Goal: Information Seeking & Learning: Learn about a topic

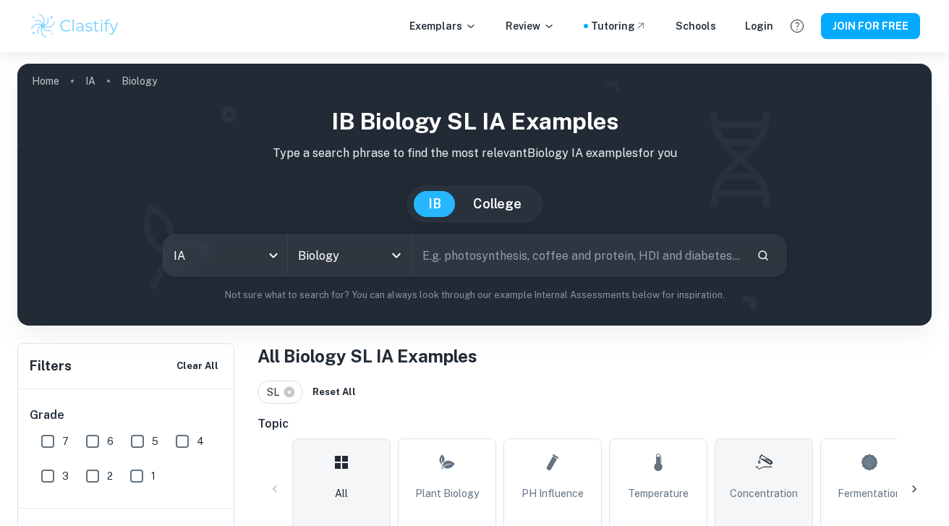
scroll to position [291, 0]
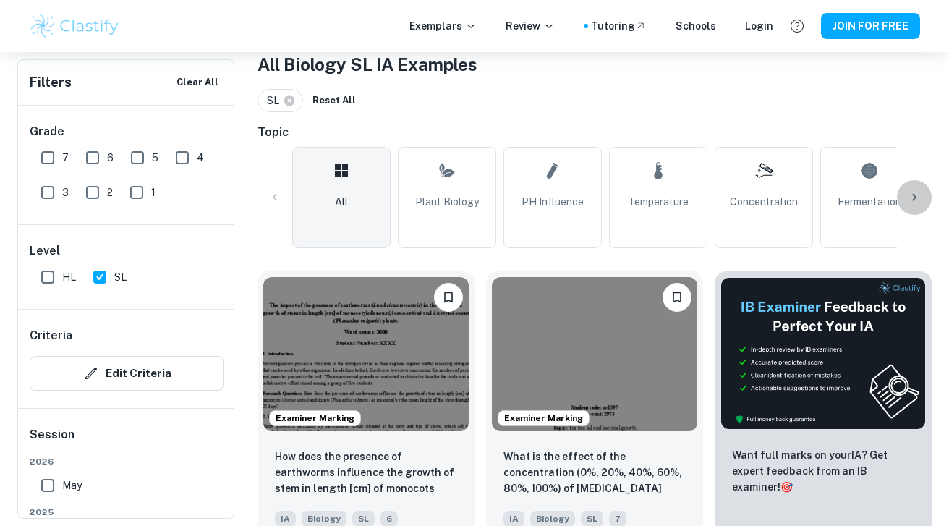
click at [916, 194] on icon at bounding box center [914, 197] width 14 height 14
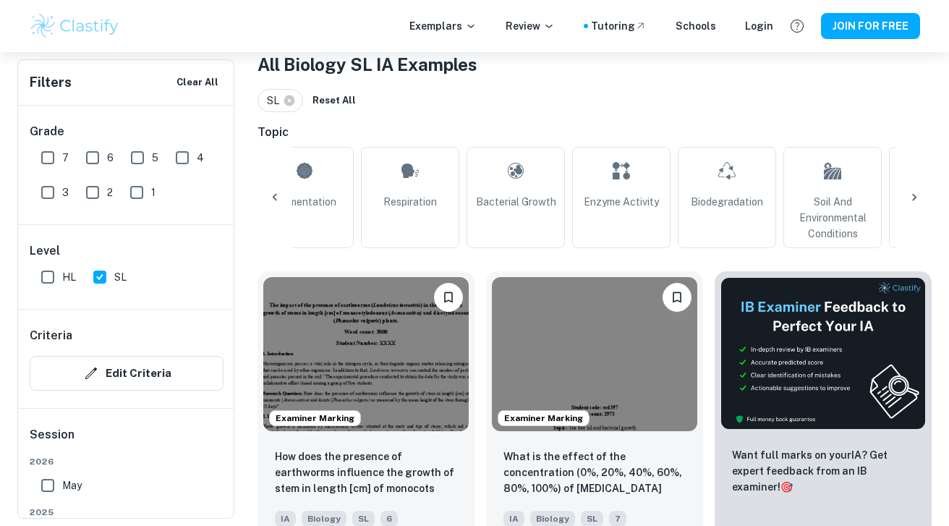
scroll to position [0, 581]
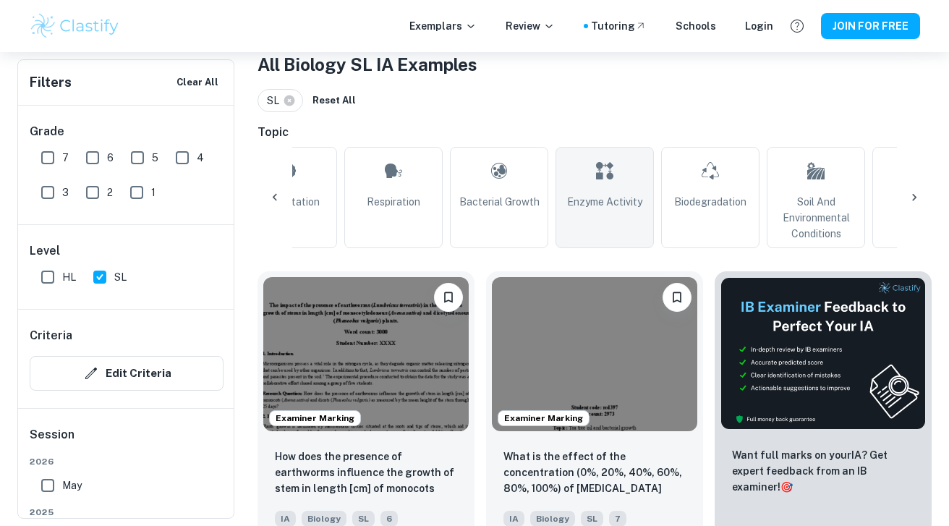
click at [638, 189] on link "Enzyme Activity" at bounding box center [604, 197] width 98 height 101
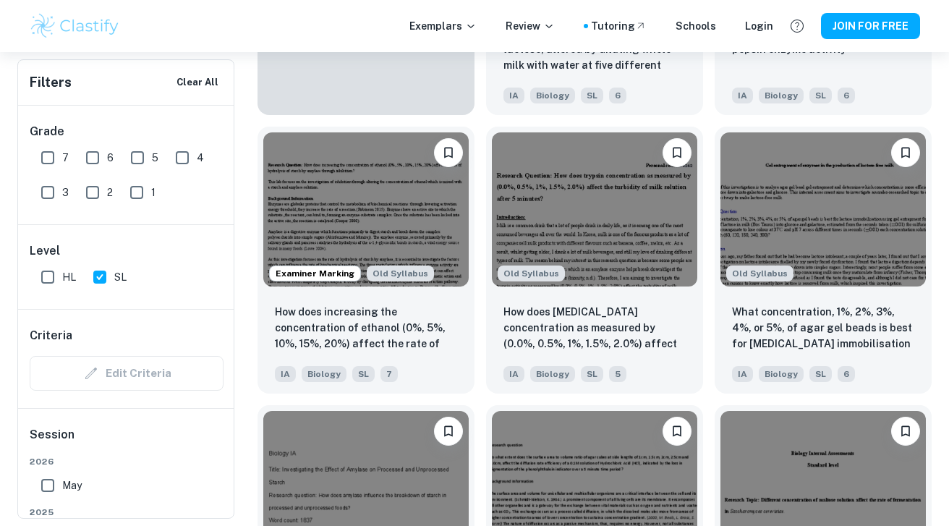
scroll to position [1275, 0]
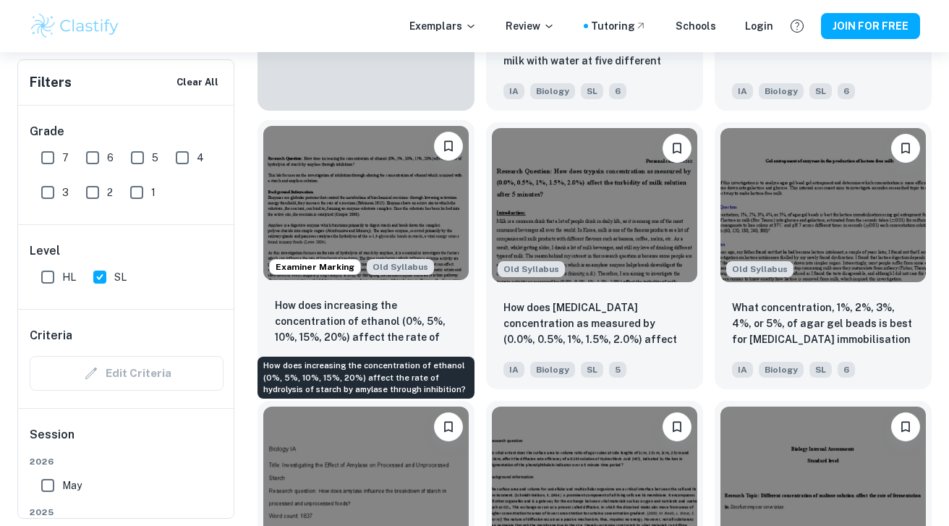
click at [427, 317] on p "How does increasing the concentration of ethanol (0%, 5%, 10%, 15%, 20%) affect…" at bounding box center [366, 321] width 182 height 49
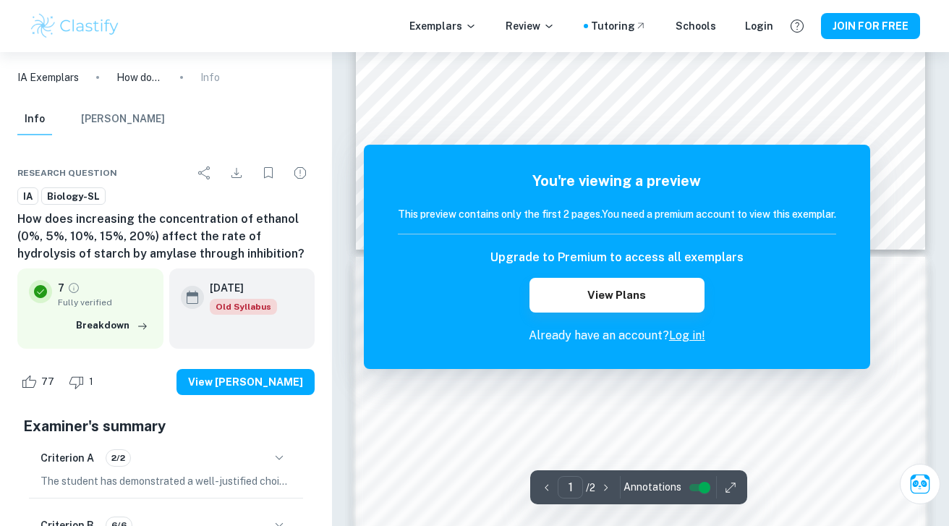
scroll to position [557, 0]
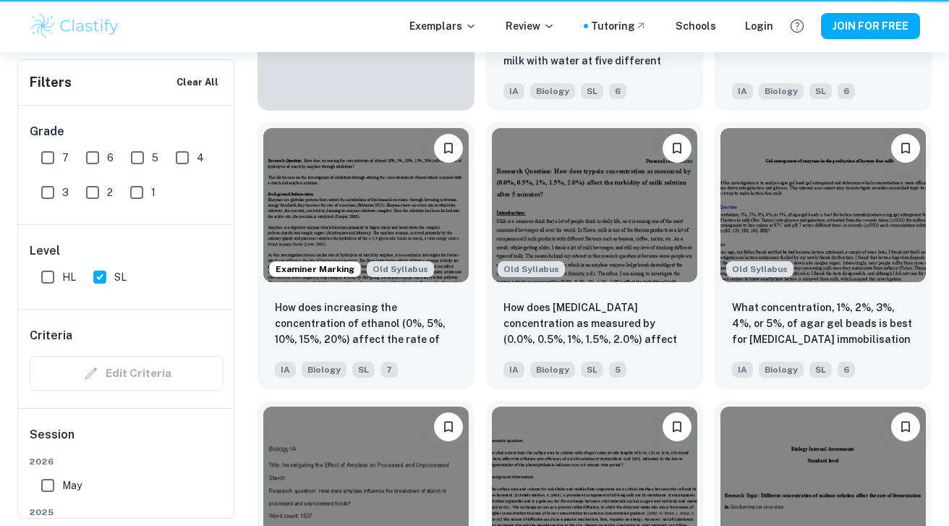
scroll to position [0, 269]
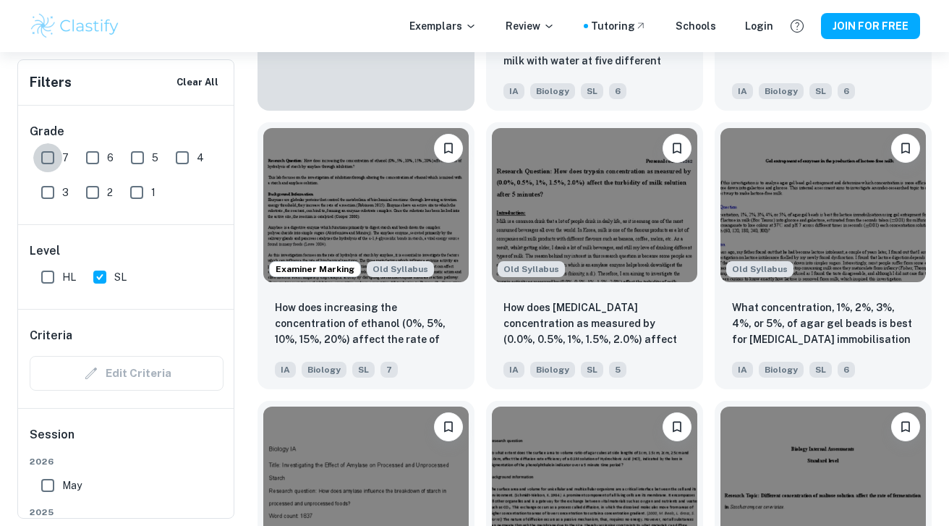
click at [50, 153] on input "7" at bounding box center [47, 157] width 29 height 29
checkbox input "true"
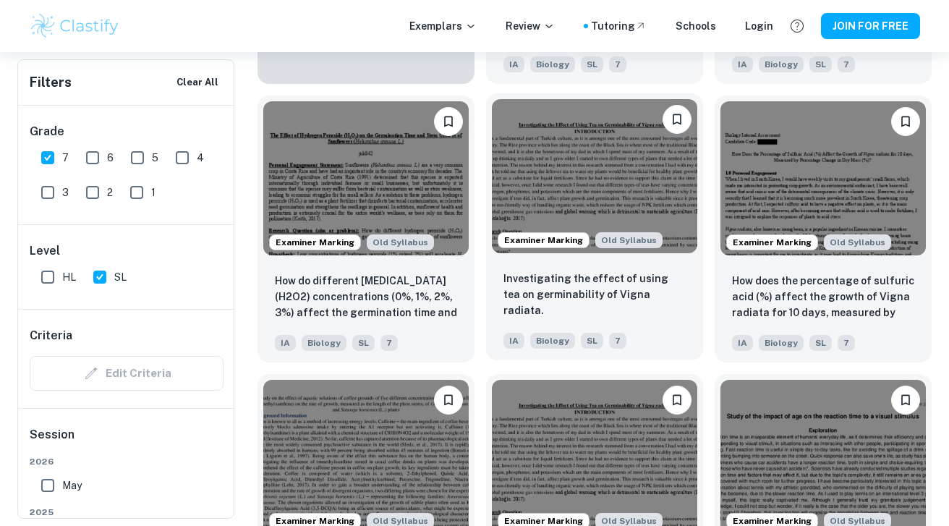
scroll to position [1302, 0]
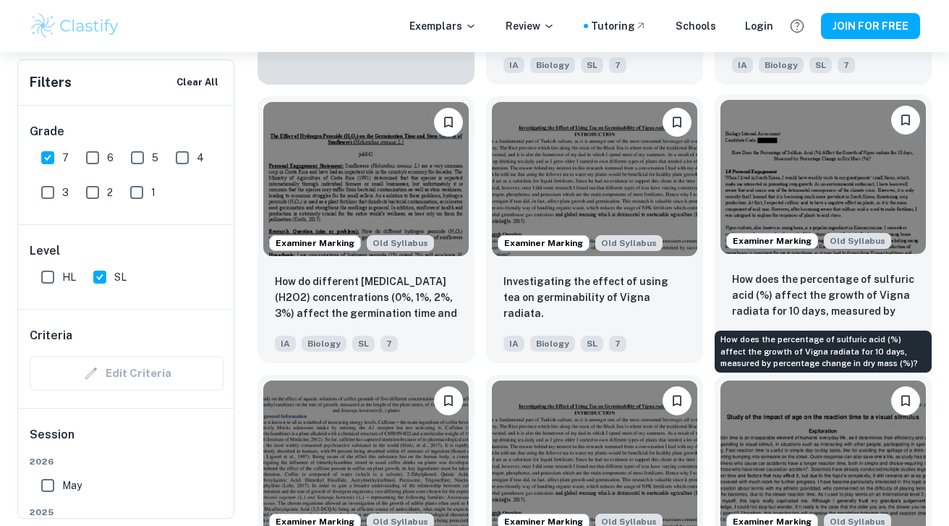
click at [847, 287] on p "How does the percentage of sulfuric acid (%) affect the growth of Vigna radiata…" at bounding box center [823, 295] width 182 height 49
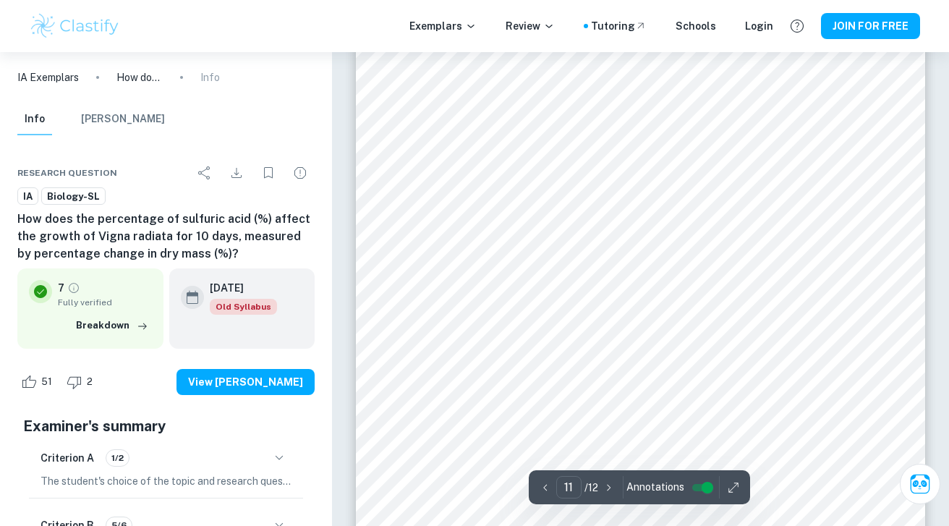
scroll to position [8497, 0]
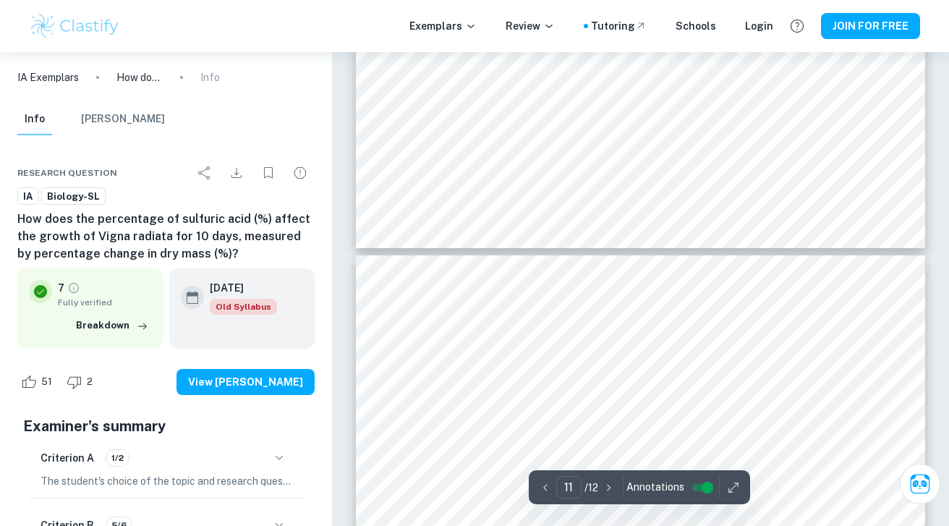
type input "12"
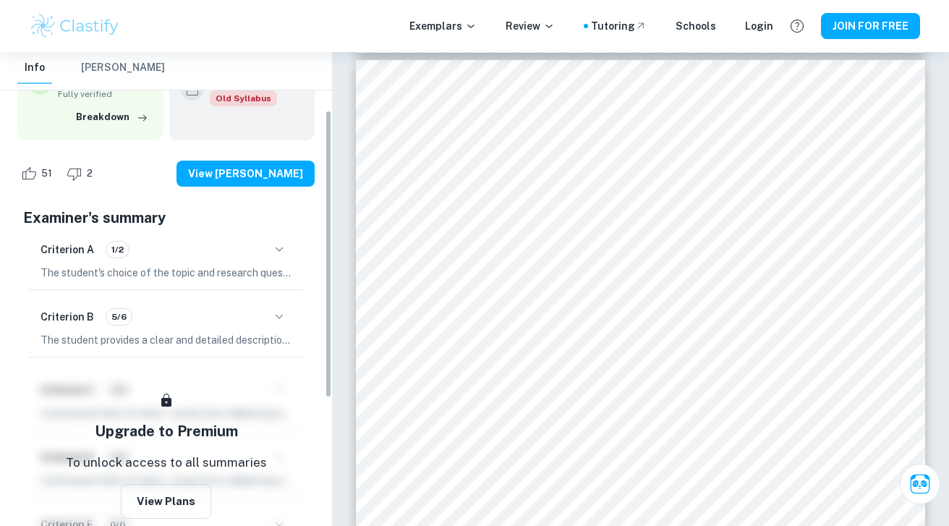
scroll to position [270, 0]
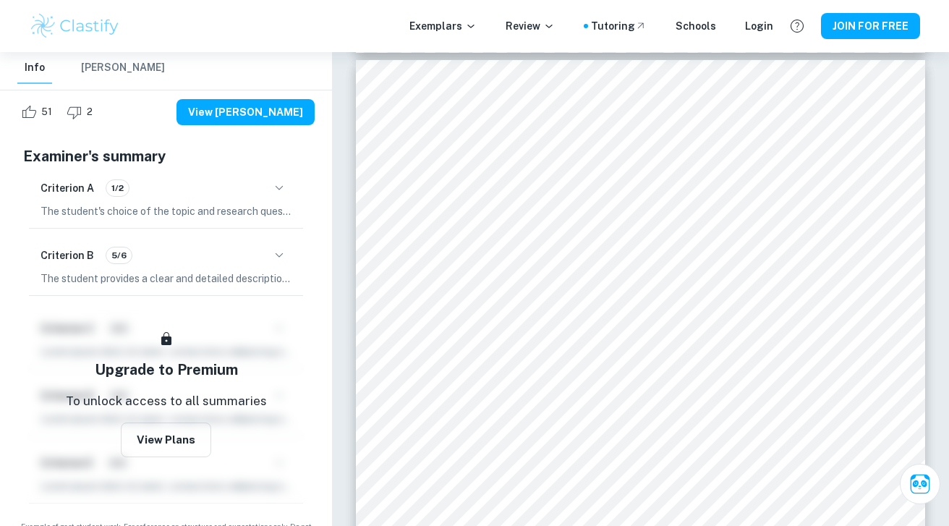
click at [279, 185] on icon "button" at bounding box center [278, 187] width 17 height 17
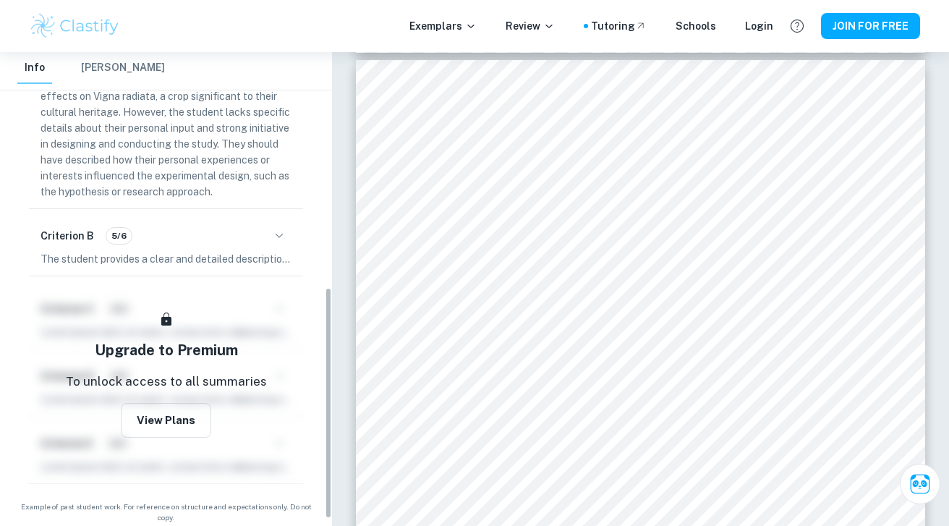
scroll to position [484, 0]
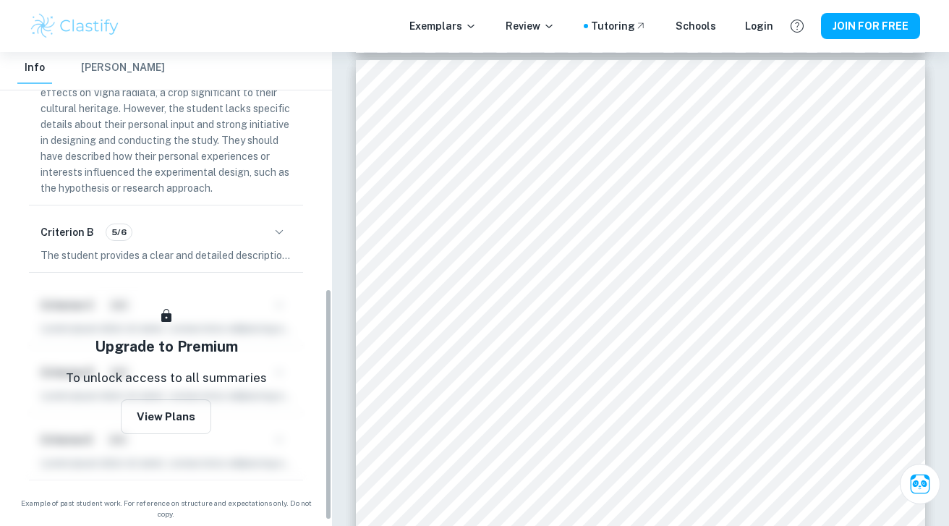
click at [280, 224] on icon "button" at bounding box center [278, 231] width 17 height 17
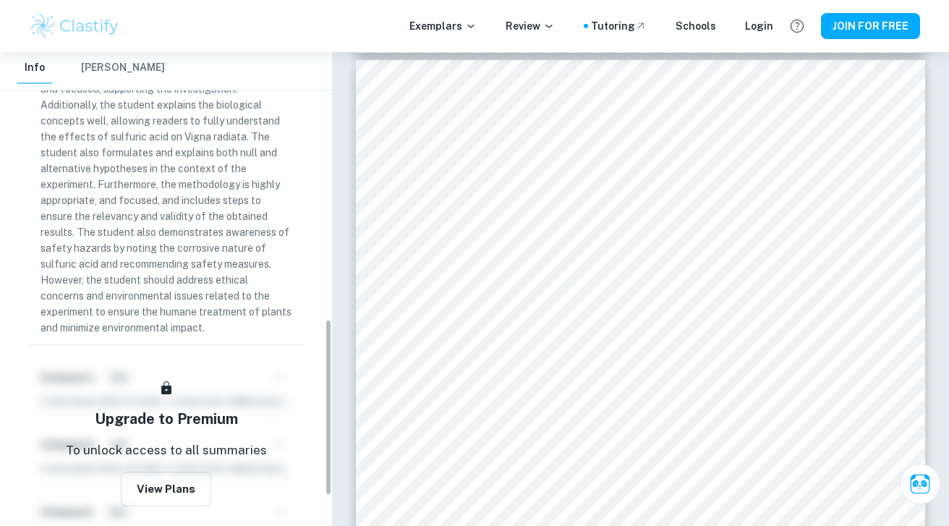
scroll to position [724, 0]
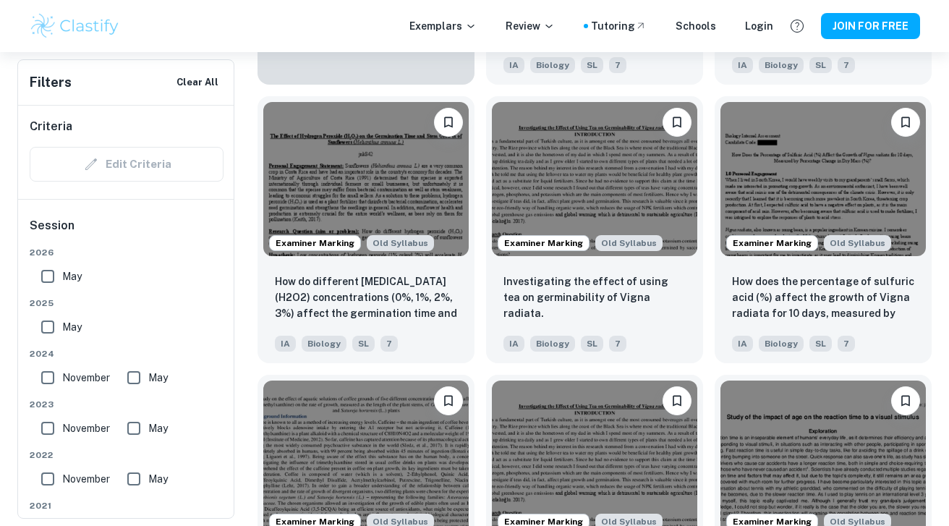
scroll to position [221, 0]
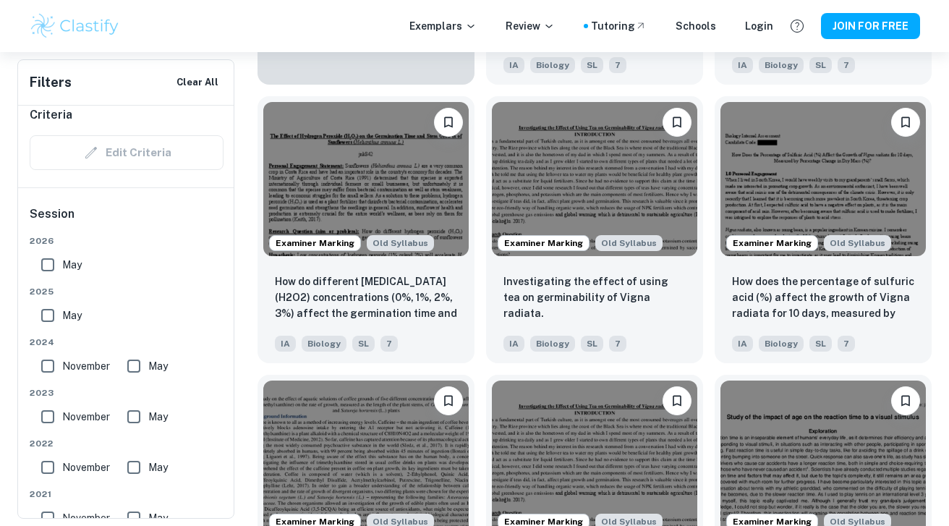
click at [44, 268] on input "May" at bounding box center [47, 264] width 29 height 29
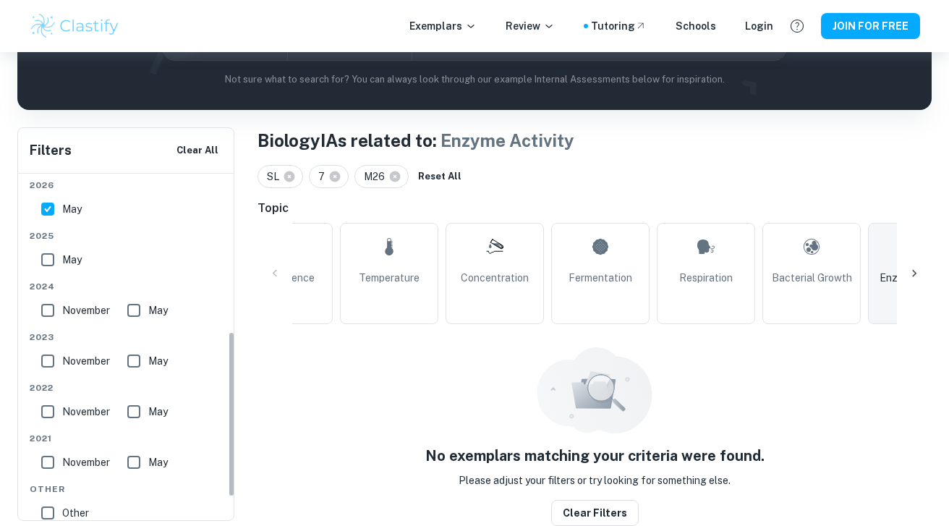
scroll to position [327, 0]
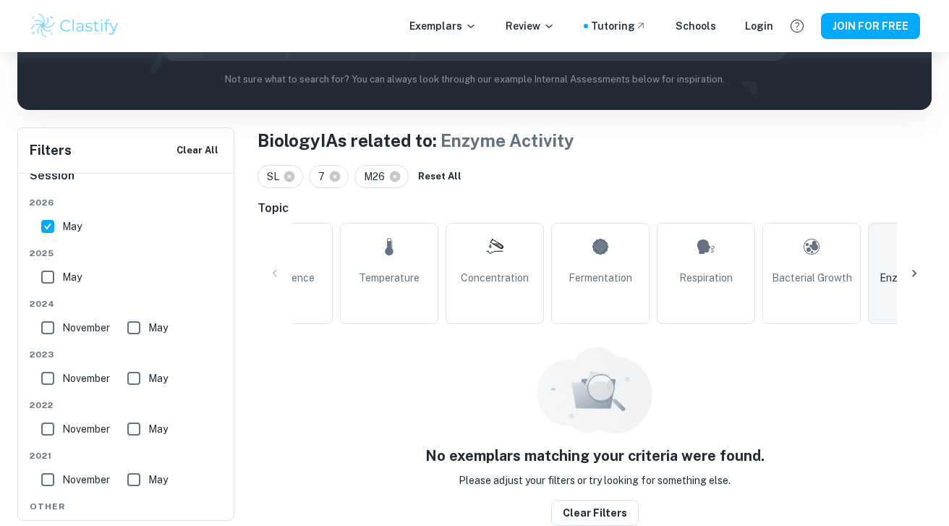
click at [46, 226] on input "May" at bounding box center [47, 226] width 29 height 29
checkbox input "false"
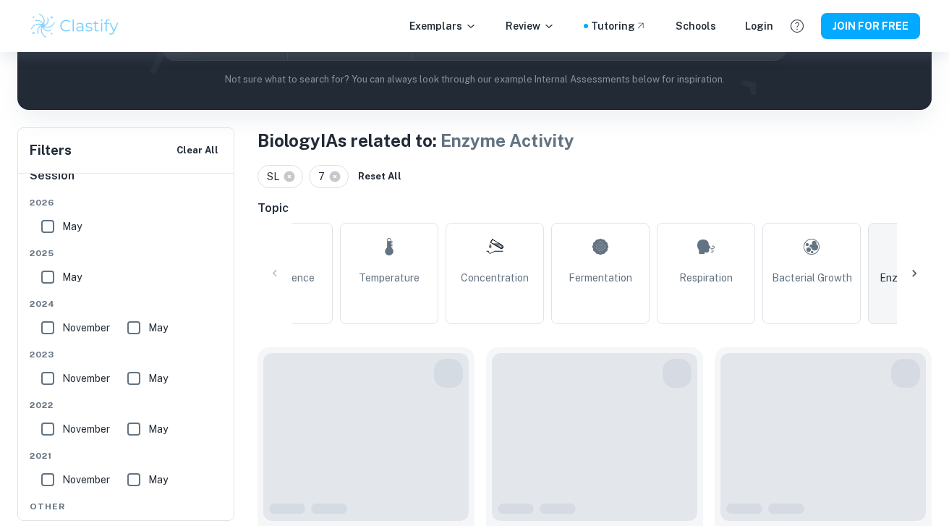
click at [47, 279] on input "May" at bounding box center [47, 276] width 29 height 29
checkbox input "true"
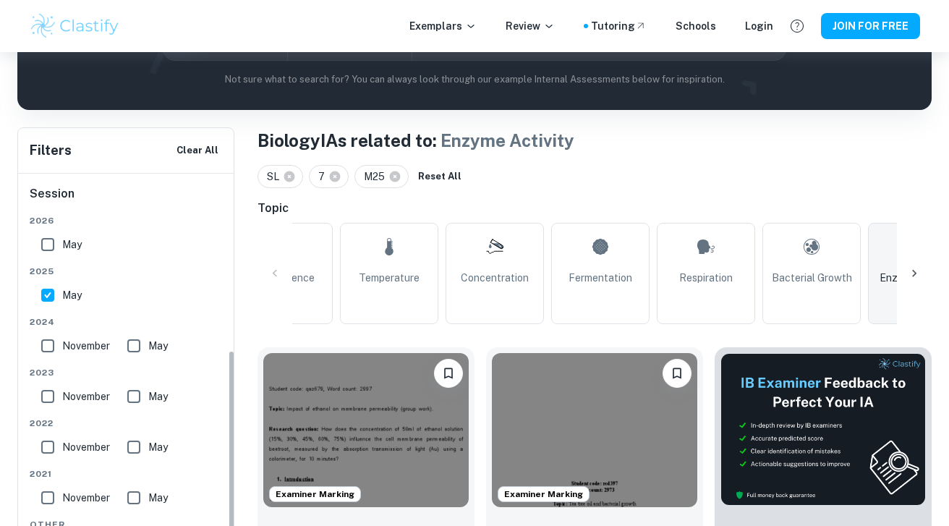
scroll to position [309, 0]
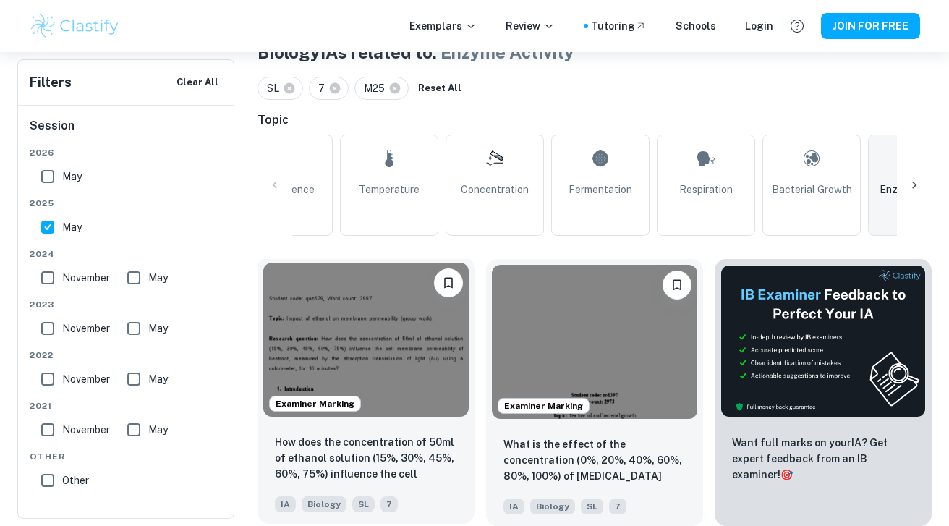
click at [376, 359] on img at bounding box center [365, 339] width 205 height 154
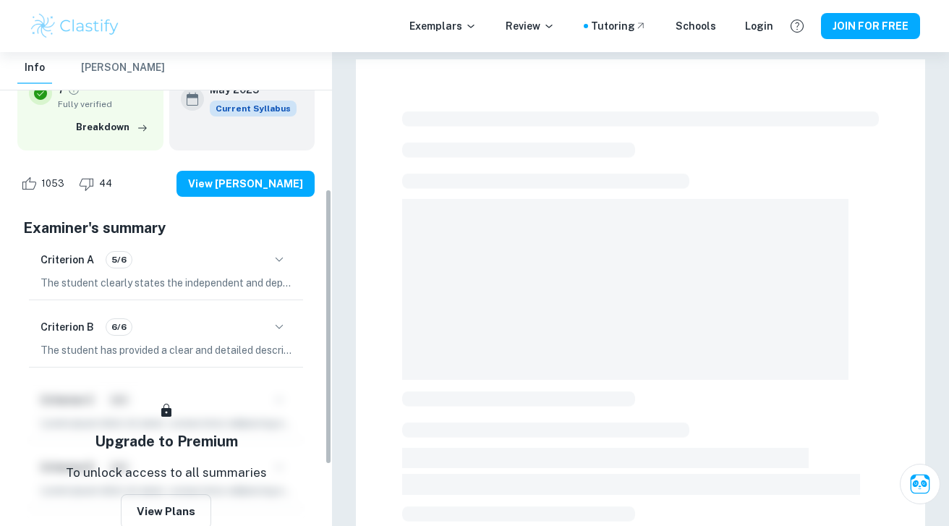
scroll to position [244, 0]
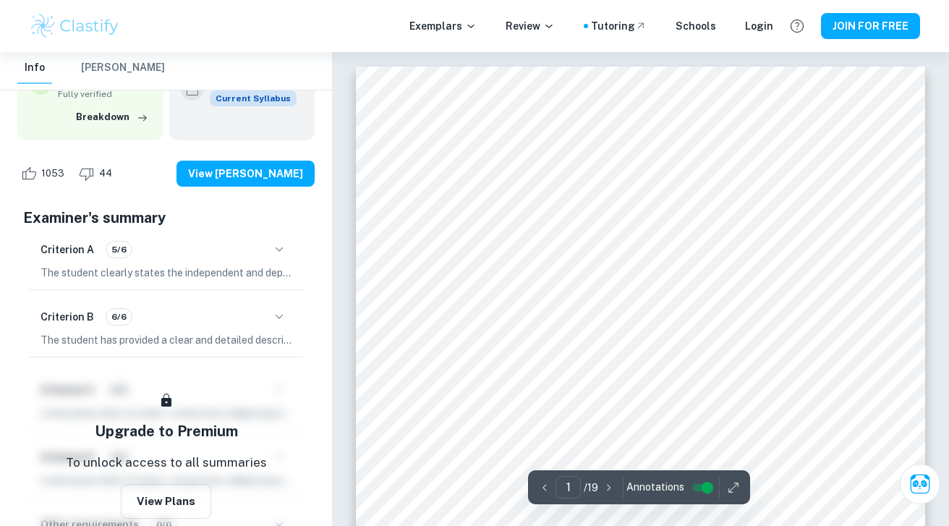
click at [279, 252] on icon "button" at bounding box center [278, 249] width 17 height 17
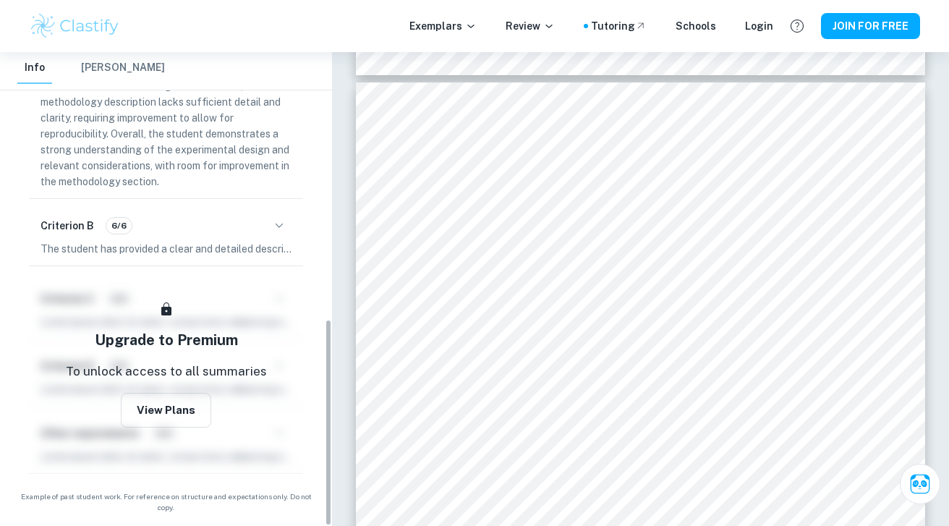
scroll to position [610, 0]
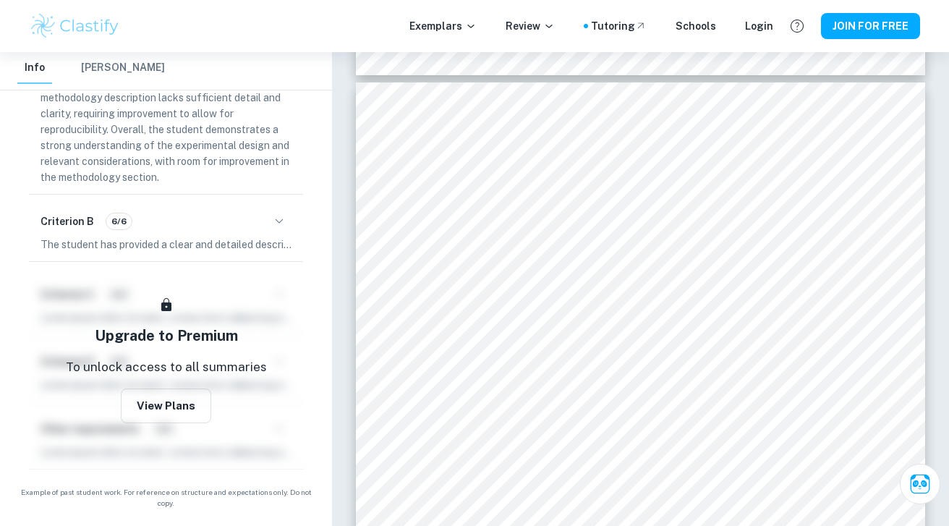
click at [279, 219] on icon "button" at bounding box center [278, 221] width 17 height 17
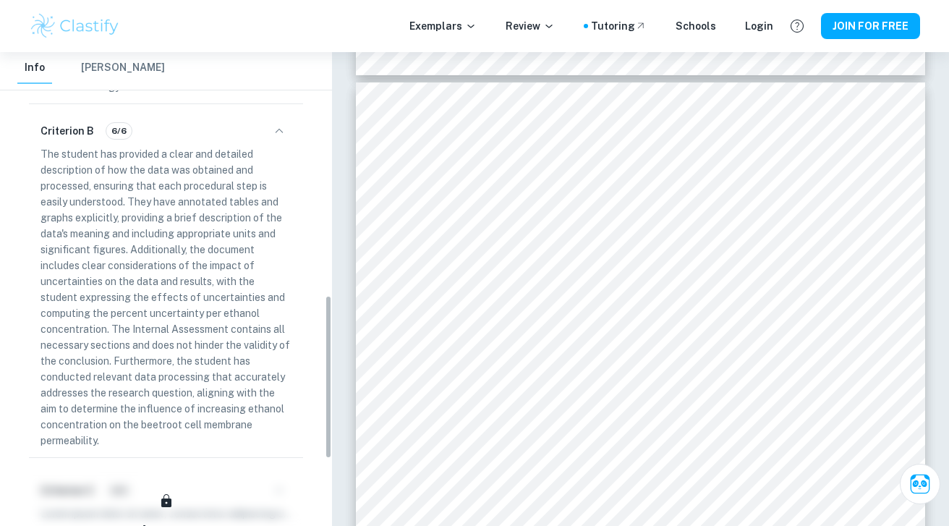
scroll to position [699, 0]
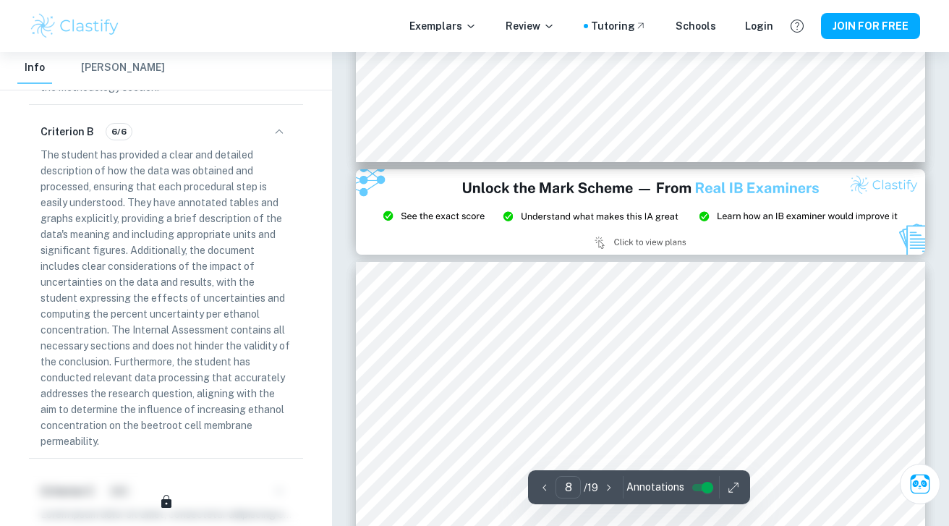
type input "9"
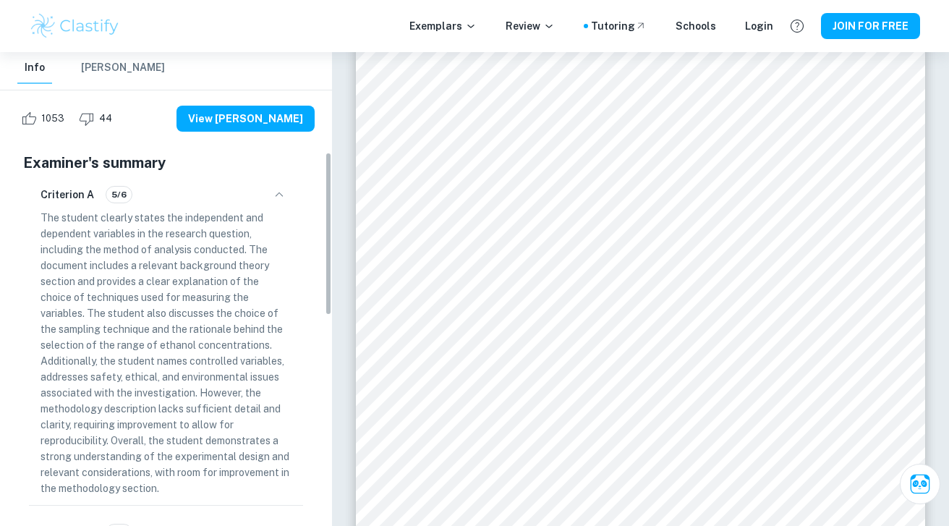
scroll to position [304, 0]
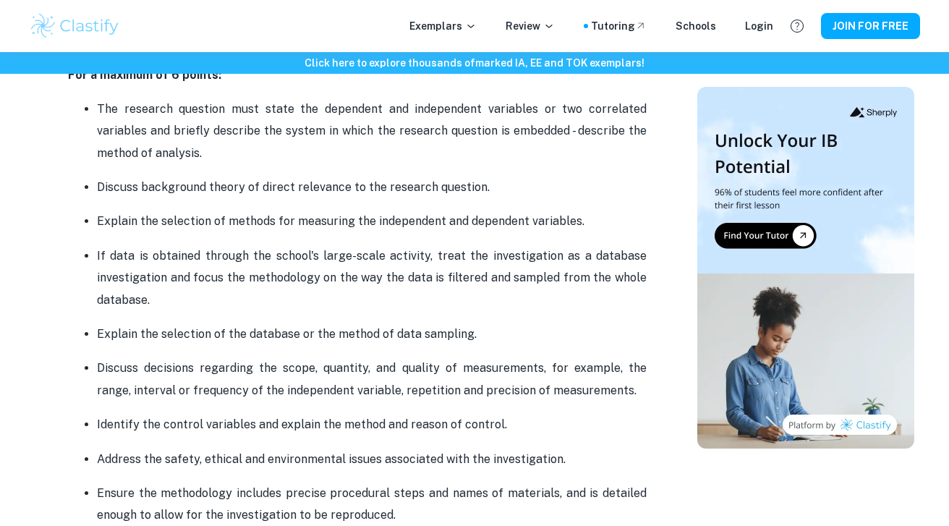
scroll to position [1071, 0]
